Goal: Entertainment & Leisure: Consume media (video, audio)

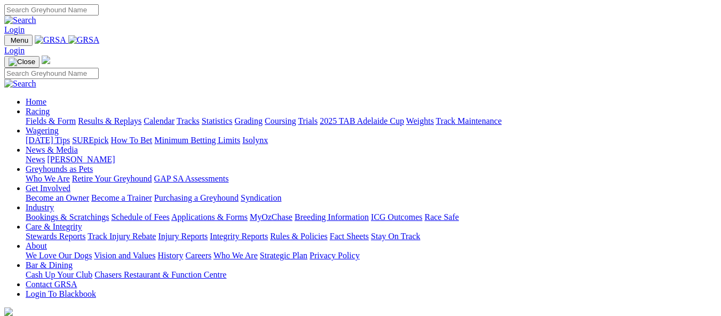
scroll to position [320, 0]
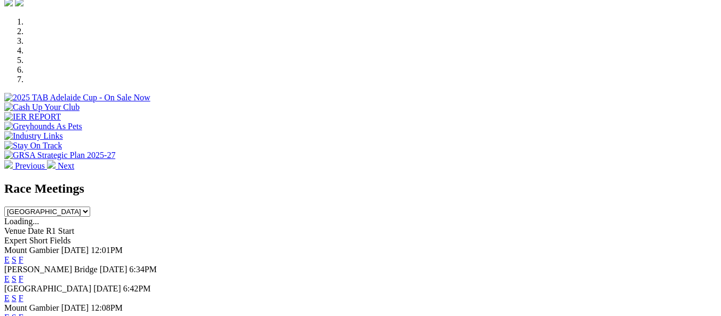
click at [10, 294] on link "E" at bounding box center [6, 298] width 5 height 9
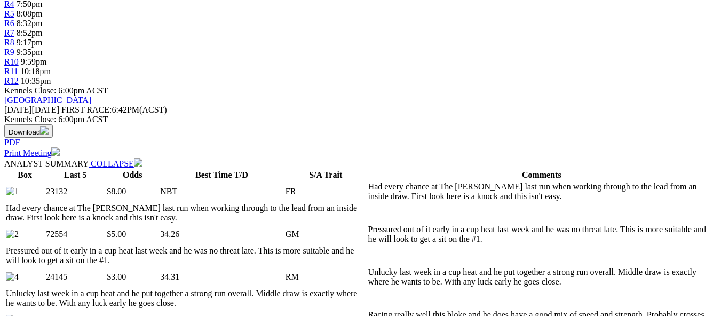
scroll to position [427, 0]
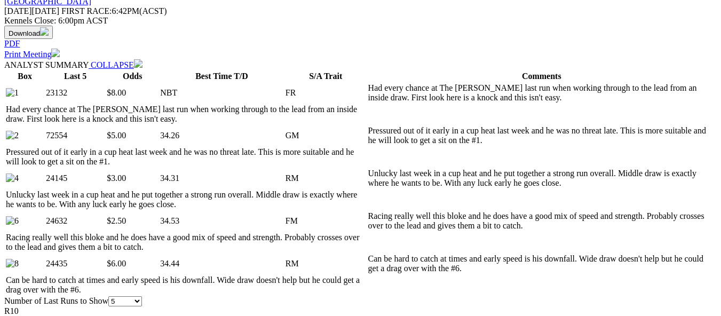
scroll to position [534, 0]
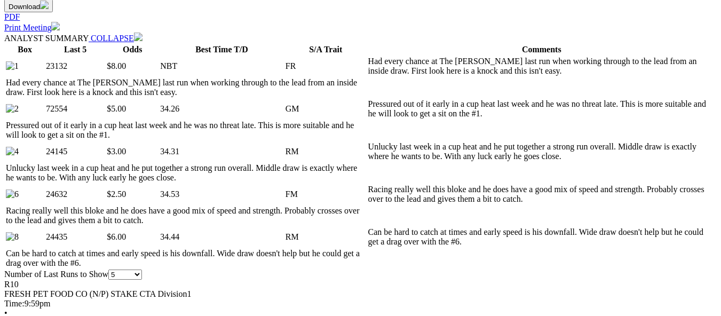
scroll to position [480, 0]
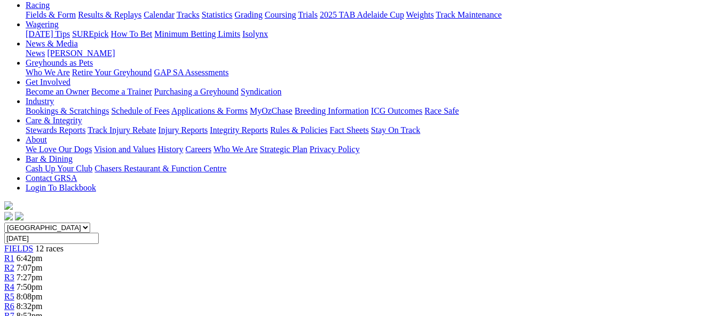
scroll to position [107, 0]
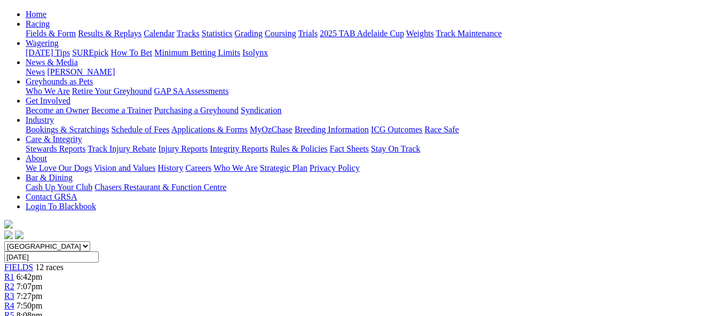
click at [43, 282] on span "7:07pm" at bounding box center [30, 286] width 26 height 9
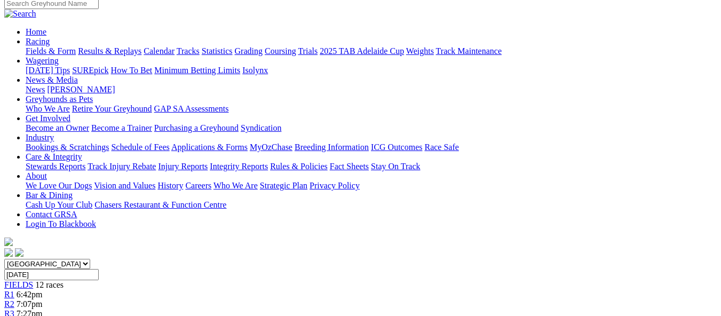
scroll to position [53, 0]
